Goal: Task Accomplishment & Management: Use online tool/utility

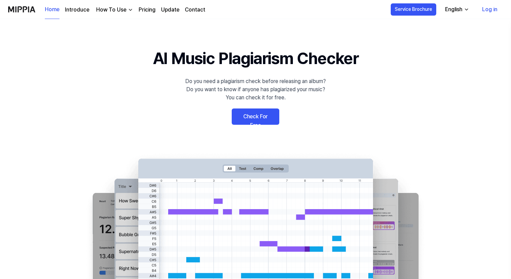
click at [252, 117] on link "Check For Free" at bounding box center [256, 117] width 48 height 16
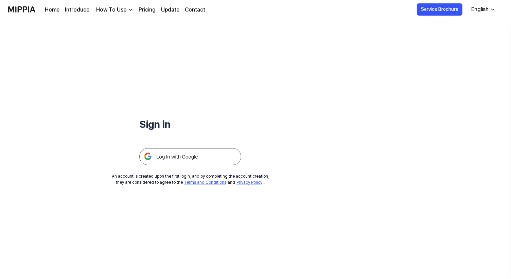
click at [123, 11] on div "How To Use" at bounding box center [111, 10] width 33 height 8
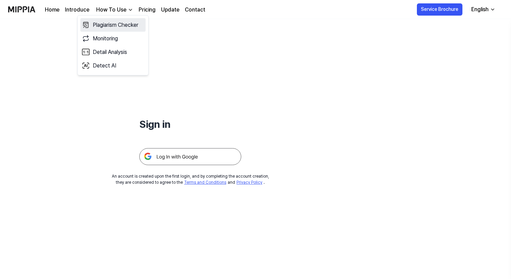
click at [122, 24] on link "Plagiarism Checker" at bounding box center [112, 25] width 65 height 14
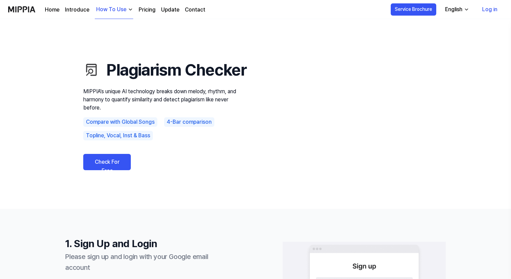
click at [100, 170] on link "Check For Free" at bounding box center [107, 162] width 48 height 16
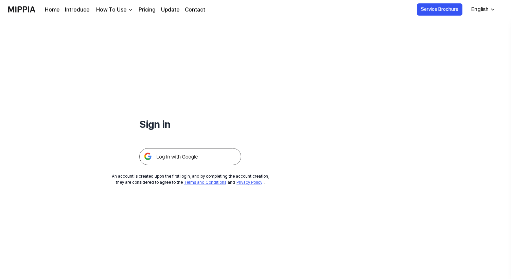
click at [184, 157] on img at bounding box center [190, 156] width 102 height 17
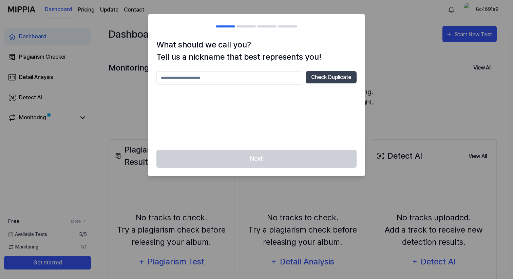
click at [261, 81] on input "text" at bounding box center [230, 78] width 147 height 14
type input "**********"
click at [341, 74] on button "Check Duplicate" at bounding box center [331, 77] width 51 height 12
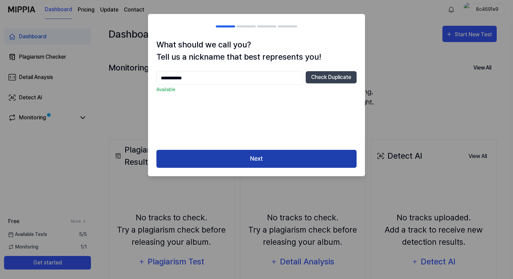
click at [239, 153] on button "Next" at bounding box center [257, 159] width 200 height 18
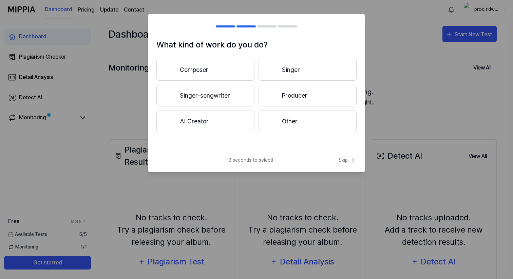
click at [202, 67] on button "Composer" at bounding box center [206, 70] width 98 height 22
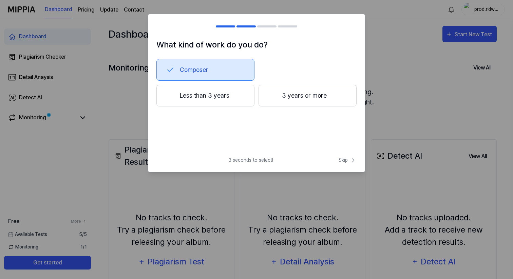
click at [283, 92] on button "3 years or more" at bounding box center [308, 96] width 98 height 22
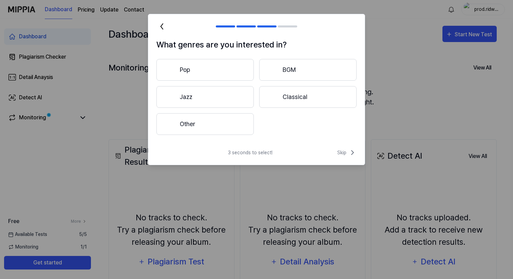
click at [221, 123] on button "Other" at bounding box center [205, 124] width 97 height 22
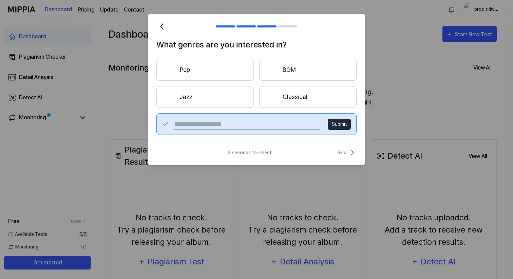
click at [221, 123] on input "text" at bounding box center [247, 124] width 146 height 11
type input "*********"
click at [333, 125] on button "Submit" at bounding box center [339, 124] width 23 height 11
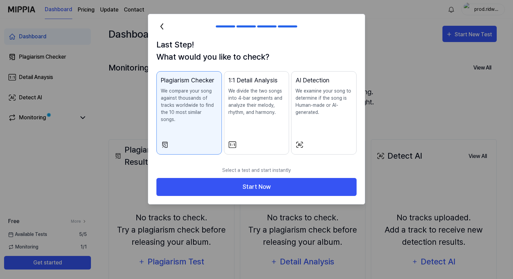
click at [260, 120] on div "1:1 Detail Analysis We divide the two songs into 4-bar segments and analyze the…" at bounding box center [256, 103] width 57 height 54
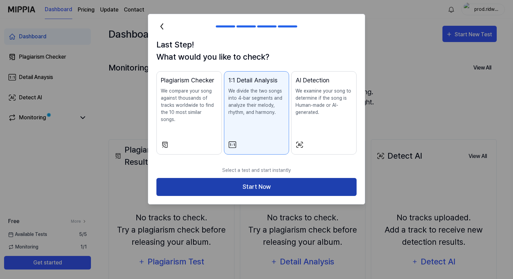
click at [251, 178] on button "Start Now" at bounding box center [257, 187] width 200 height 18
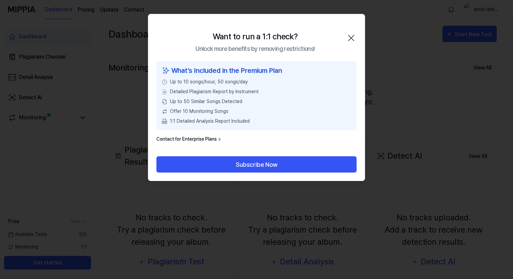
click at [349, 38] on icon "button" at bounding box center [351, 38] width 11 height 11
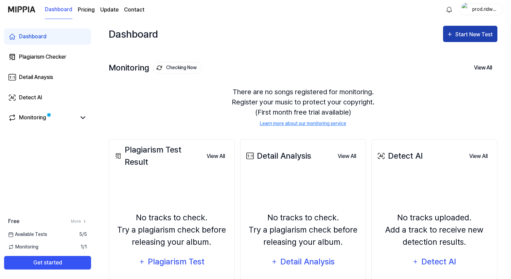
click at [462, 34] on div "Start New Test" at bounding box center [474, 34] width 39 height 9
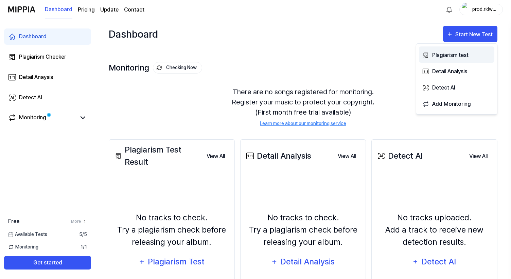
click at [459, 50] on button "Plagiarism test" at bounding box center [456, 55] width 75 height 16
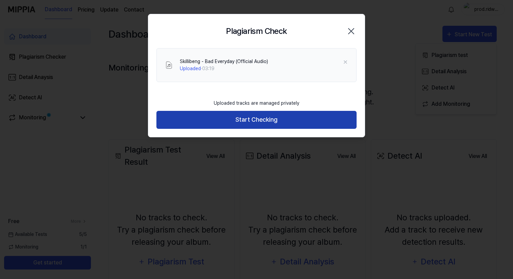
click at [245, 118] on button "Start Checking" at bounding box center [257, 120] width 200 height 18
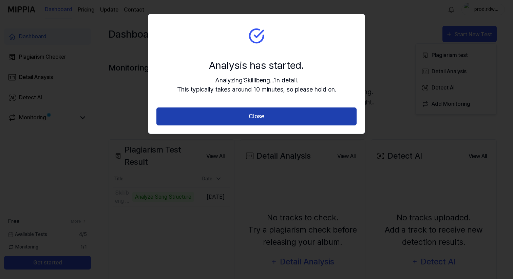
click at [241, 116] on button "Close" at bounding box center [257, 117] width 200 height 18
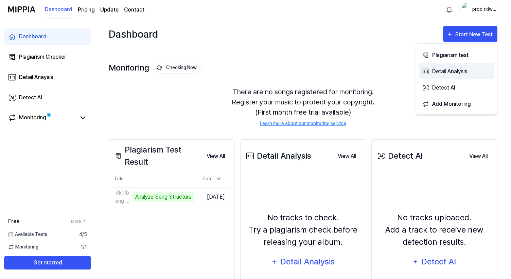
click at [468, 72] on div "Detail Analysis" at bounding box center [461, 71] width 59 height 9
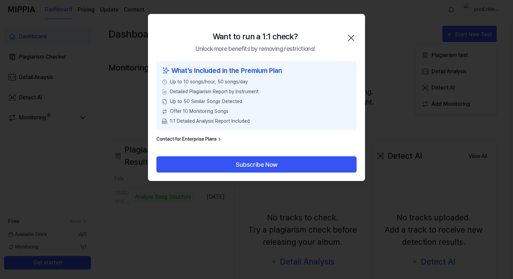
click at [350, 37] on icon "button" at bounding box center [351, 38] width 11 height 11
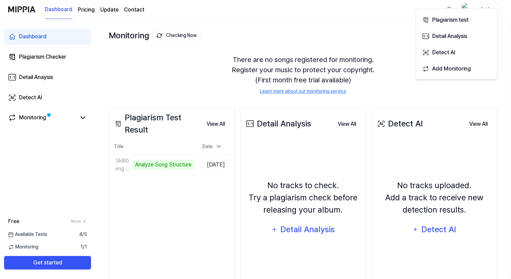
scroll to position [35, 0]
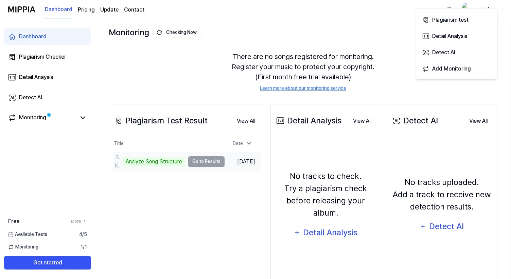
click at [201, 160] on td "Skillibeng - Bad Everyday (Official Audio) Analyze Song Structure Go to Results" at bounding box center [168, 161] width 111 height 19
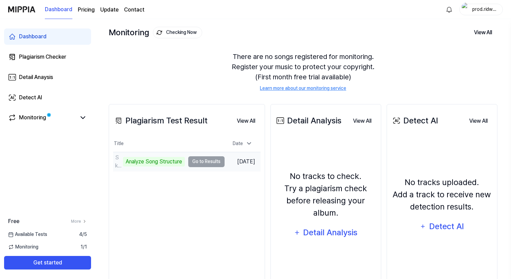
click at [203, 161] on td "Skillibeng - Bad Everyday (Official Audio) Analyze Song Structure Go to Results" at bounding box center [168, 161] width 111 height 19
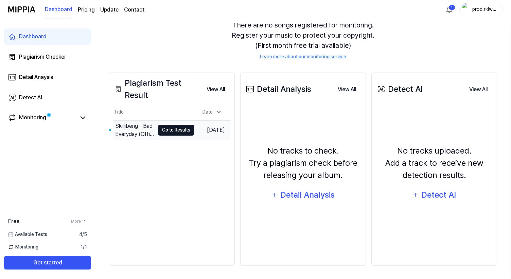
click at [172, 131] on button "Go to Results" at bounding box center [176, 130] width 36 height 11
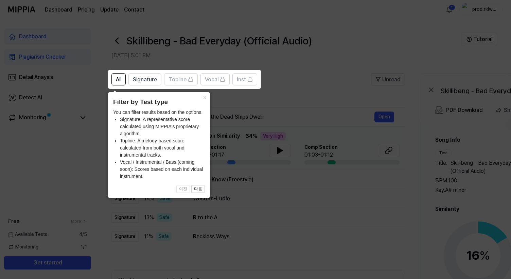
click at [305, 58] on icon at bounding box center [256, 139] width 513 height 279
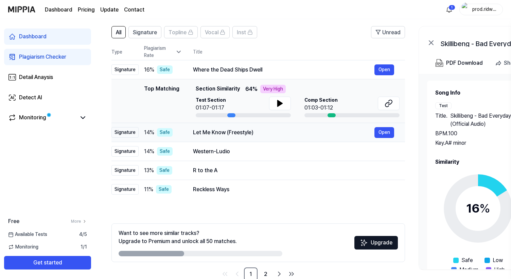
scroll to position [58, 0]
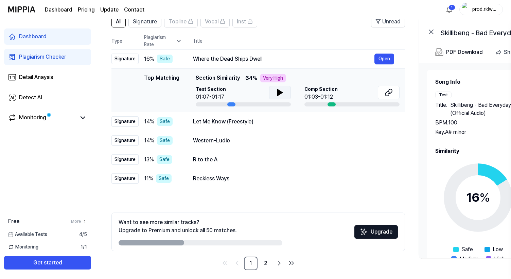
click at [286, 90] on button at bounding box center [280, 93] width 22 height 14
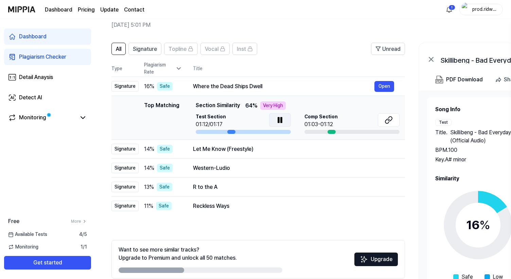
scroll to position [43, 0]
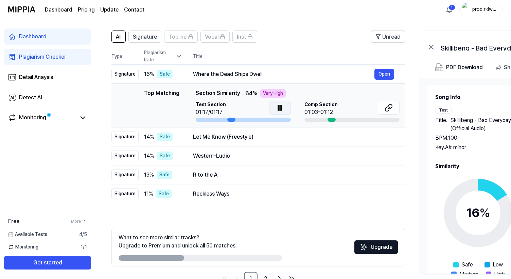
click at [280, 107] on icon at bounding box center [280, 107] width 1 height 5
click at [241, 71] on div "Where the Dead Ships Dwell" at bounding box center [283, 74] width 181 height 8
click at [231, 75] on div "Where the Dead Ships Dwell" at bounding box center [282, 74] width 181 height 8
click at [213, 74] on div "Where the Dead Ships Dwell" at bounding box center [282, 74] width 181 height 8
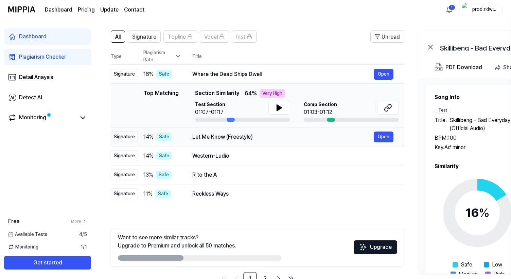
click at [210, 136] on div "Let Me Know (Freestyle)" at bounding box center [282, 137] width 181 height 8
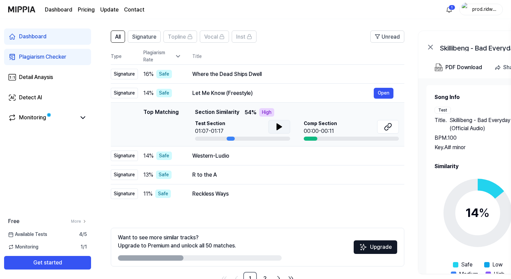
click at [275, 127] on icon at bounding box center [279, 127] width 8 height 8
click at [277, 127] on icon at bounding box center [277, 126] width 1 height 5
click at [222, 158] on div "Western-Ludio" at bounding box center [282, 156] width 181 height 8
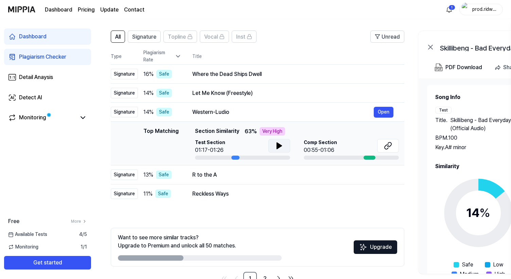
click at [280, 152] on button at bounding box center [279, 146] width 22 height 14
click at [235, 176] on div "R to the A" at bounding box center [282, 175] width 181 height 8
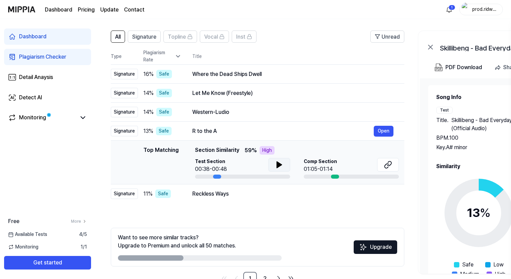
click at [273, 166] on button at bounding box center [279, 165] width 22 height 14
click at [348, 163] on div "Comp Section 01:05-01:14" at bounding box center [351, 165] width 95 height 15
click at [318, 168] on div "01:05-01:14" at bounding box center [319, 169] width 33 height 8
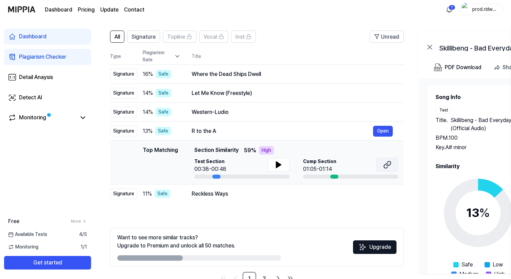
click at [383, 166] on icon at bounding box center [387, 165] width 8 height 8
click at [232, 133] on div "R to the A" at bounding box center [281, 131] width 181 height 8
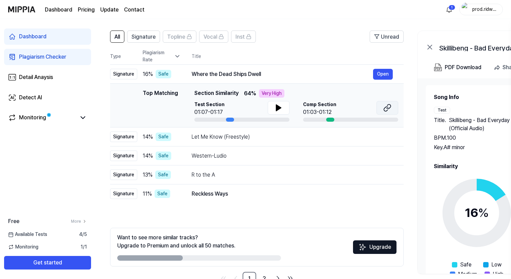
click at [383, 108] on icon at bounding box center [387, 108] width 8 height 8
click at [214, 75] on div "Where the Dead Ships Dwell" at bounding box center [281, 74] width 181 height 8
click at [211, 157] on div "Western-Ludio" at bounding box center [281, 156] width 181 height 8
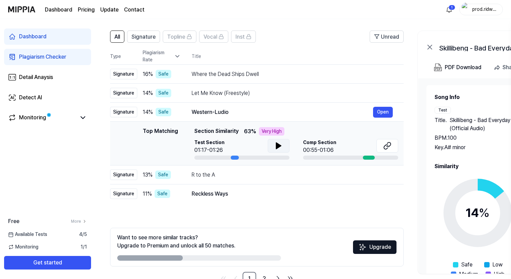
click at [280, 147] on icon at bounding box center [278, 146] width 8 height 8
click at [224, 190] on div "Reckless Ways" at bounding box center [281, 194] width 181 height 8
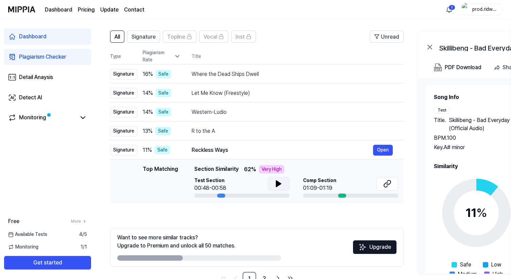
click at [275, 180] on icon at bounding box center [278, 184] width 8 height 8
click at [386, 182] on icon at bounding box center [387, 184] width 8 height 8
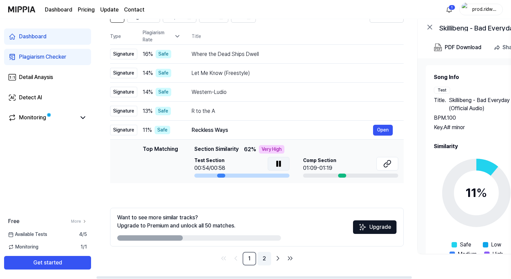
click at [264, 257] on link "2" at bounding box center [264, 259] width 14 height 14
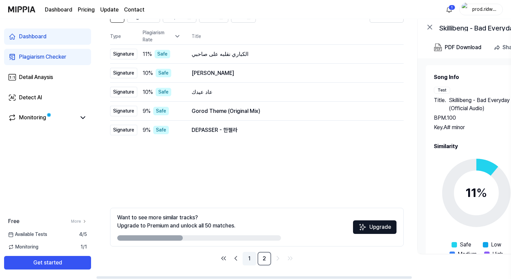
scroll to position [0, 1]
click at [250, 257] on link "1" at bounding box center [250, 259] width 14 height 14
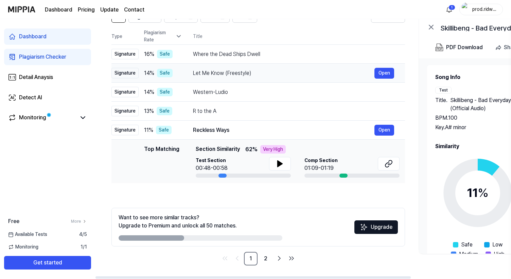
scroll to position [0, 0]
